Goal: Check status: Check status

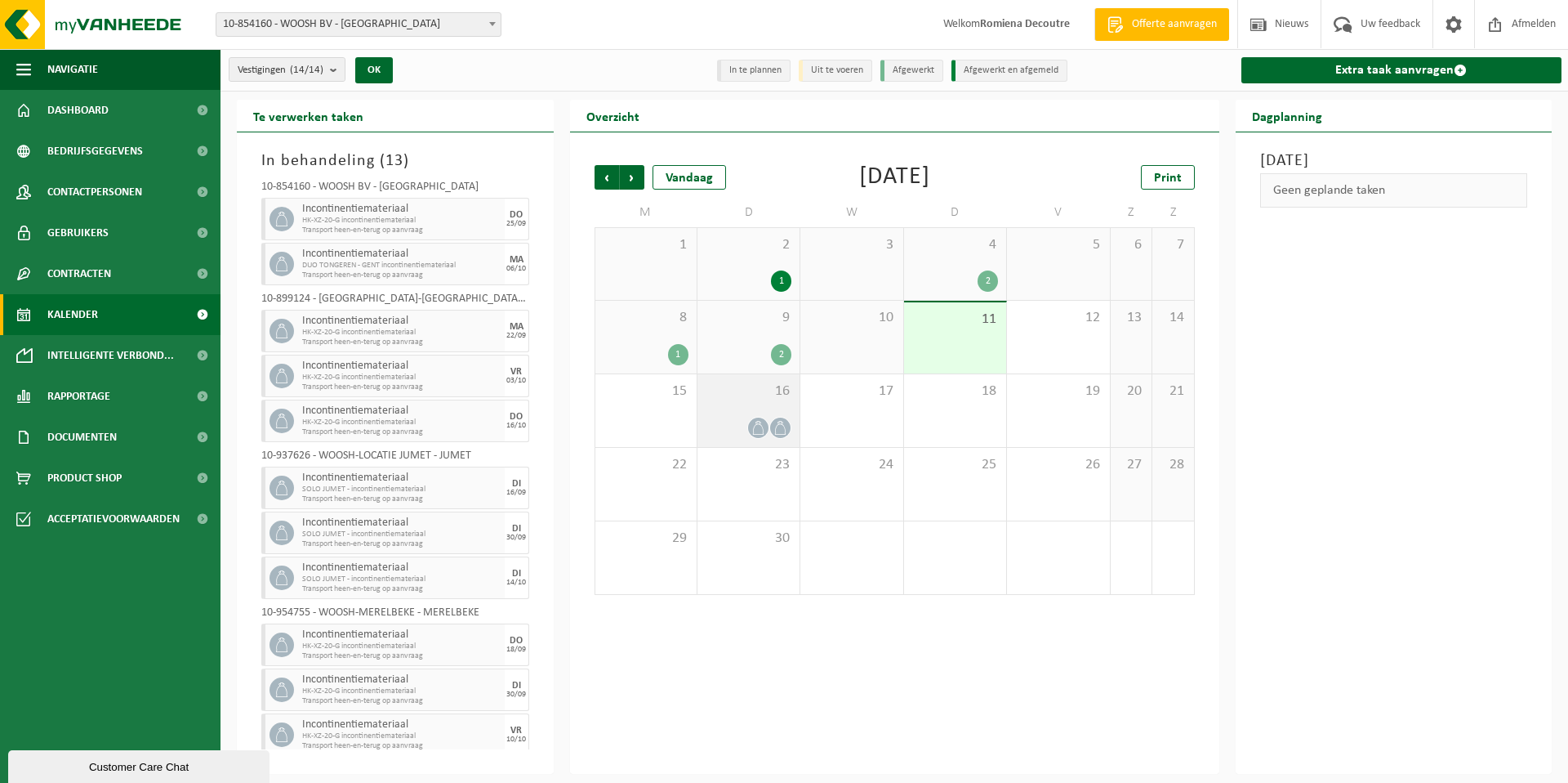
click at [751, 400] on span "16" at bounding box center [749, 391] width 85 height 18
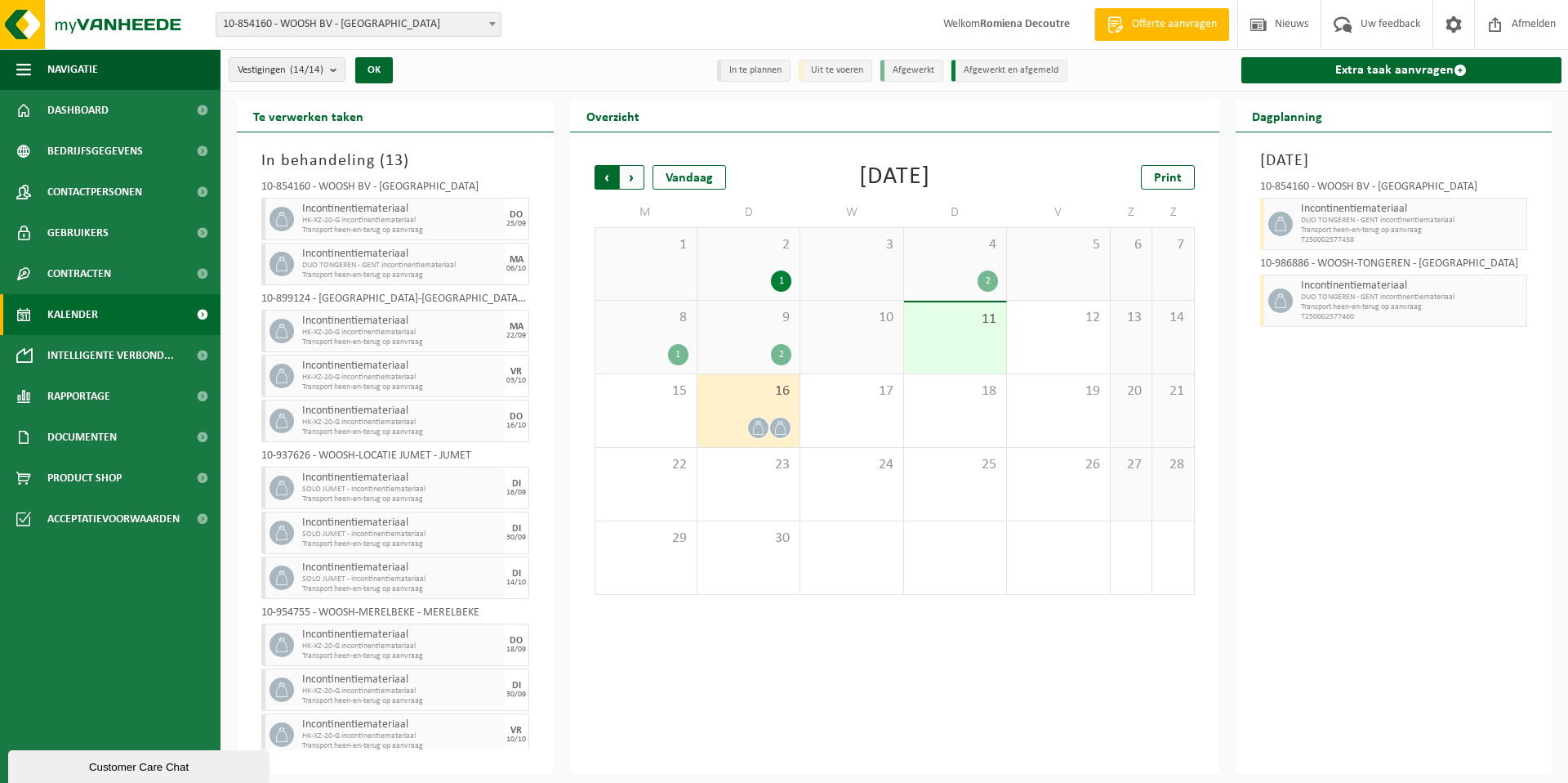
click at [635, 183] on span "Volgende" at bounding box center [632, 177] width 25 height 25
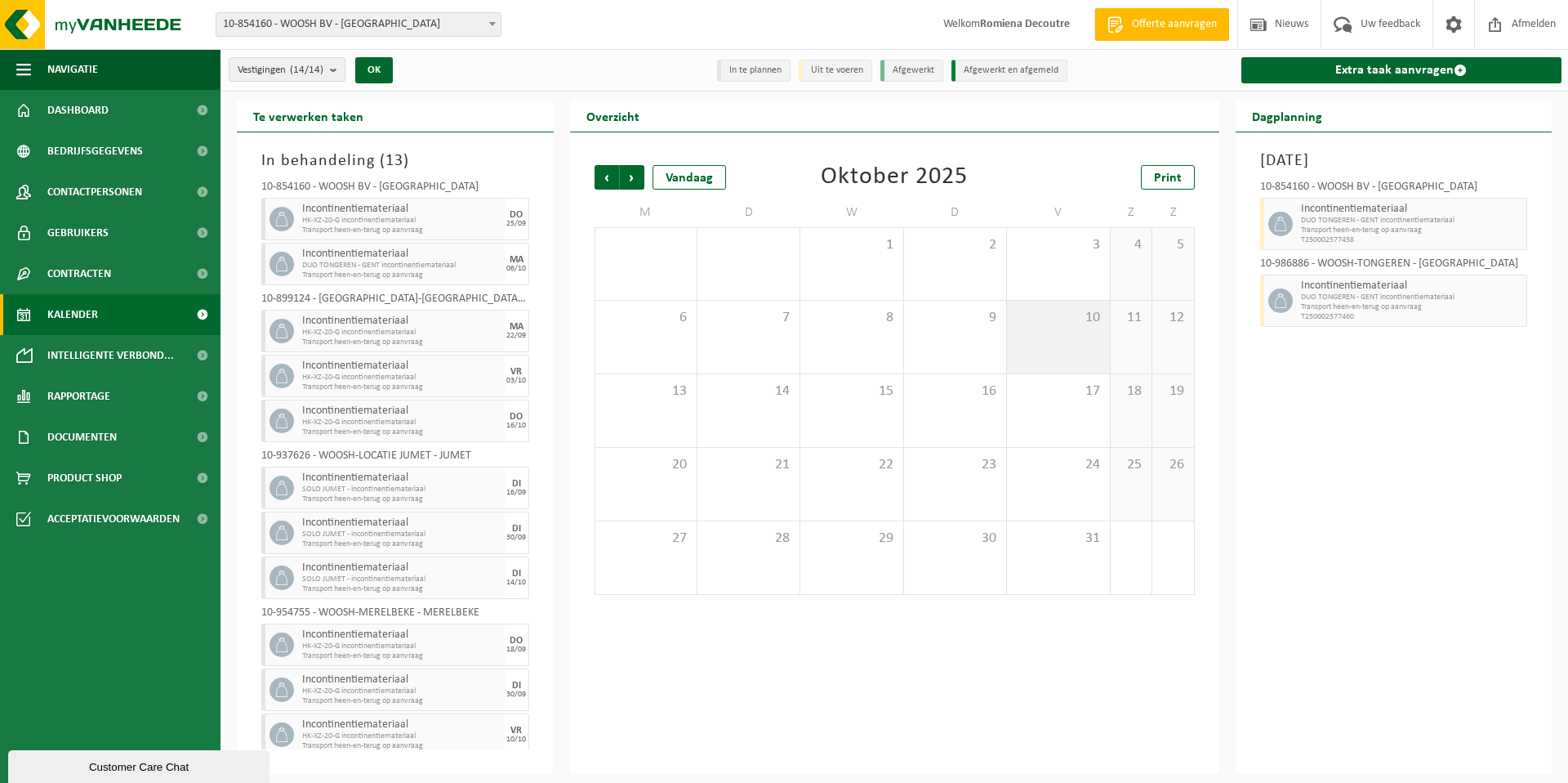
click at [1058, 349] on div "10" at bounding box center [1058, 336] width 102 height 73
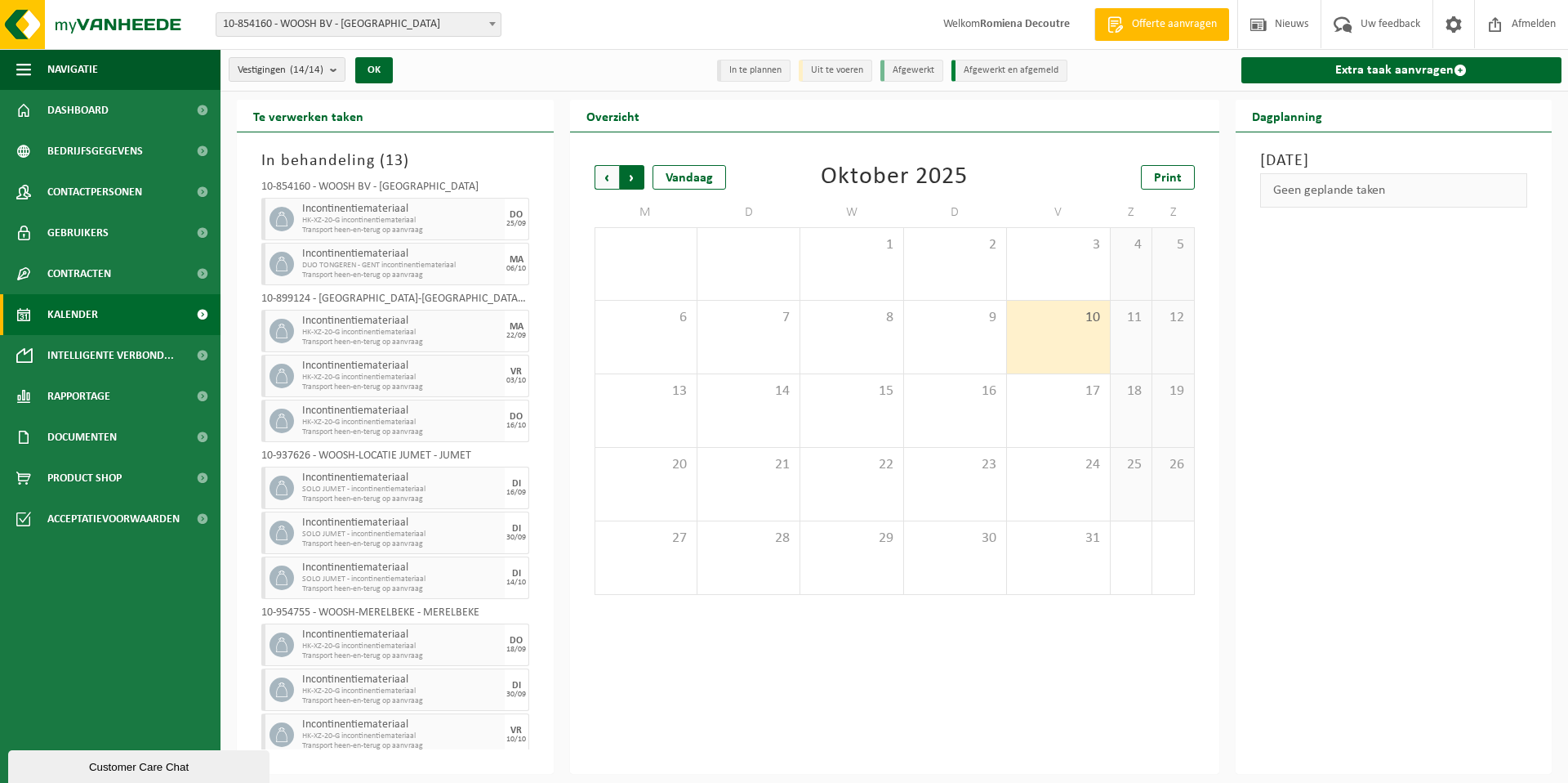
click at [607, 176] on span "Vorige" at bounding box center [607, 177] width 25 height 25
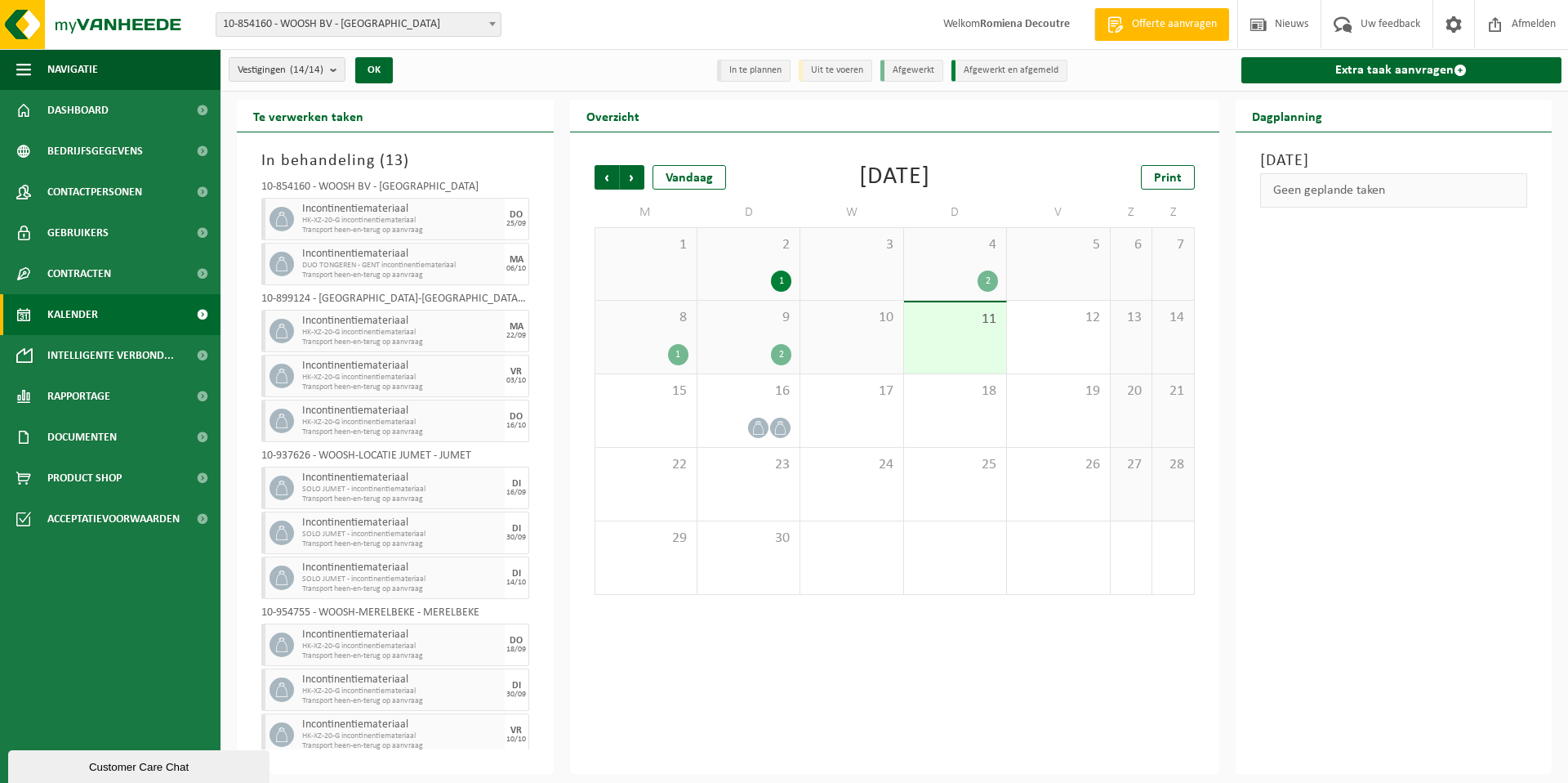
click at [329, 29] on span "10-854160 - WOOSH BV - [GEOGRAPHIC_DATA]" at bounding box center [358, 24] width 284 height 23
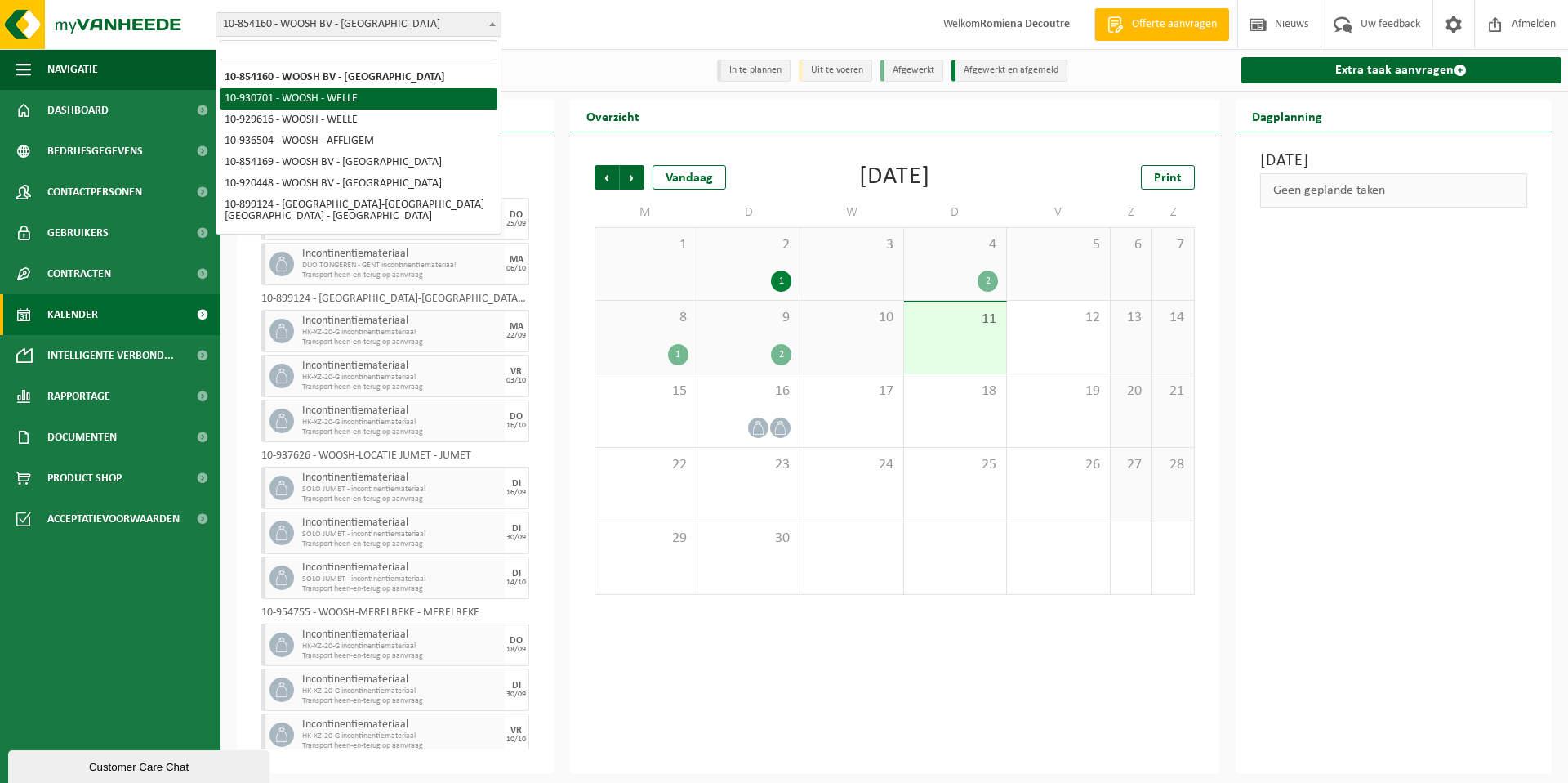
select select "134451"
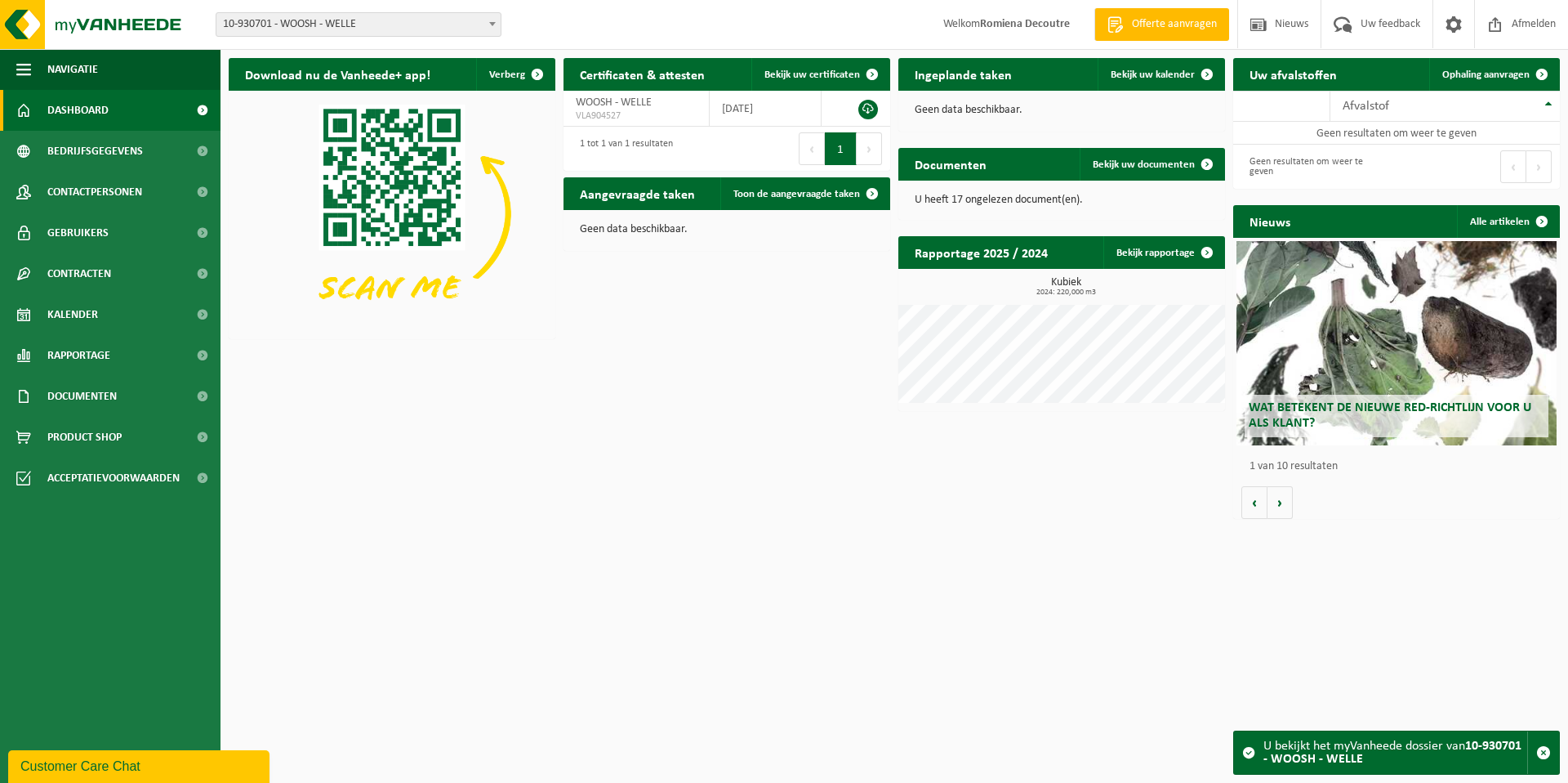
click at [105, 111] on span "Dashboard" at bounding box center [78, 110] width 61 height 41
